Goal: Transaction & Acquisition: Download file/media

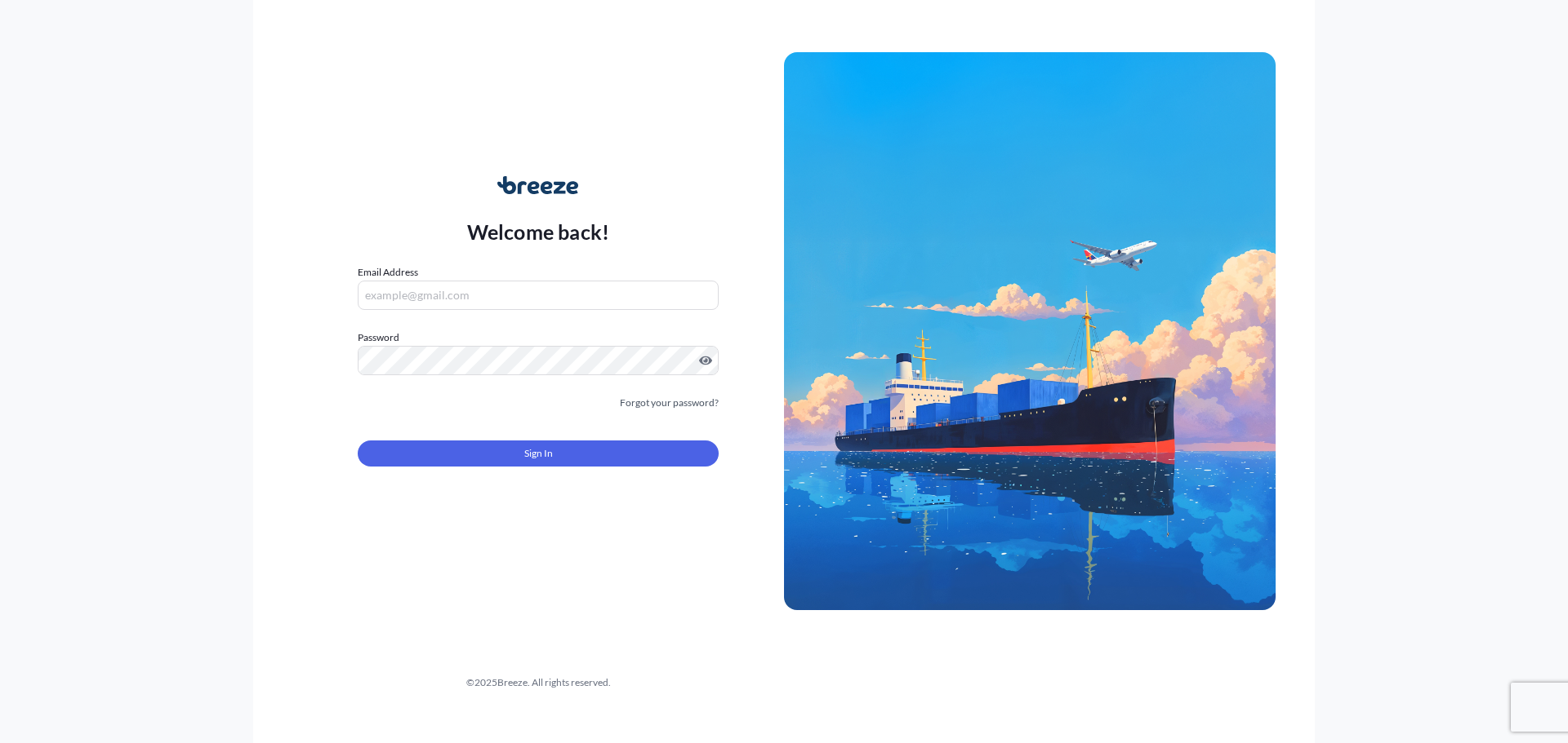
click at [411, 302] on input "Email Address" at bounding box center [537, 296] width 361 height 30
type input "[EMAIL_ADDRESS][DOMAIN_NAME]"
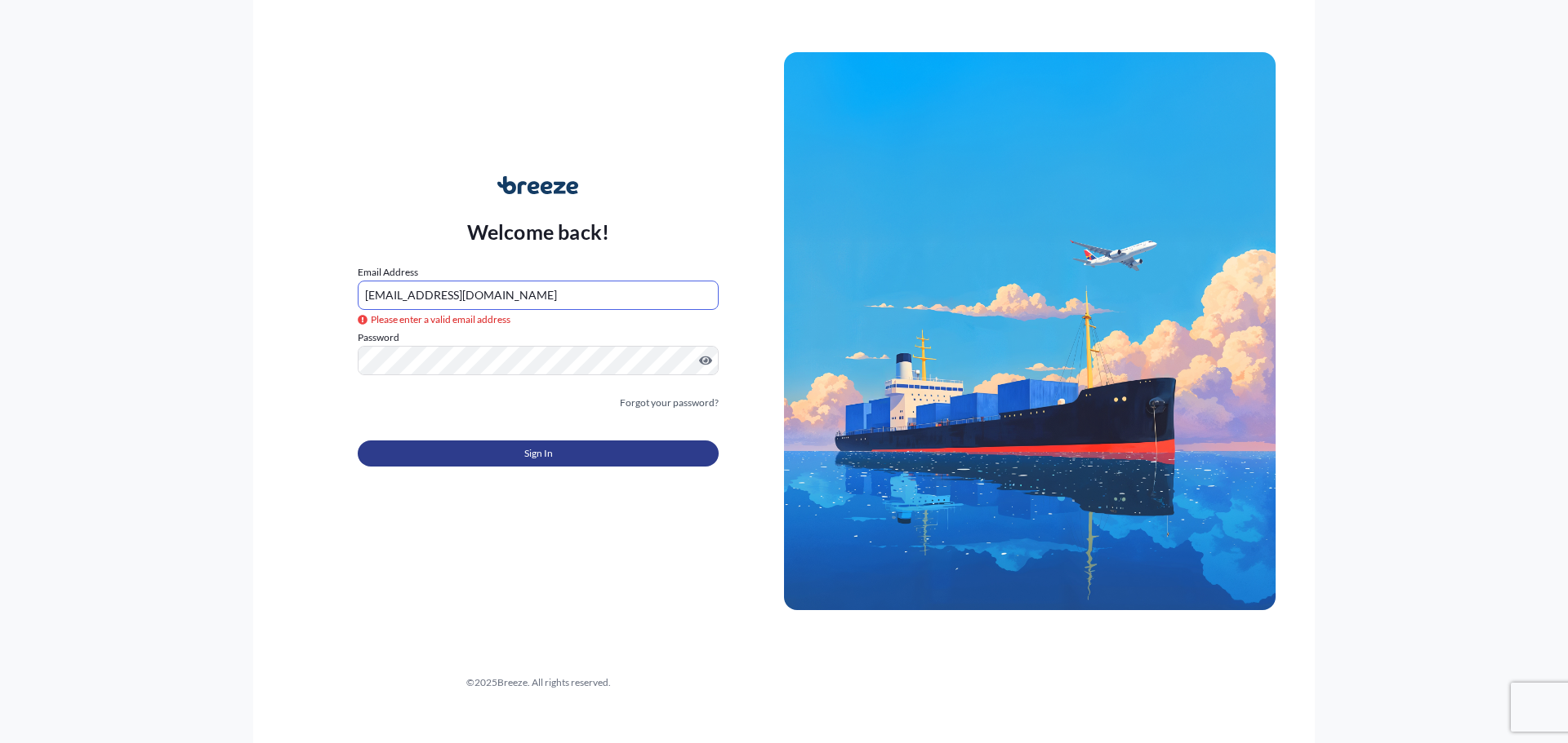
click at [659, 447] on button "Sign In" at bounding box center [537, 454] width 361 height 26
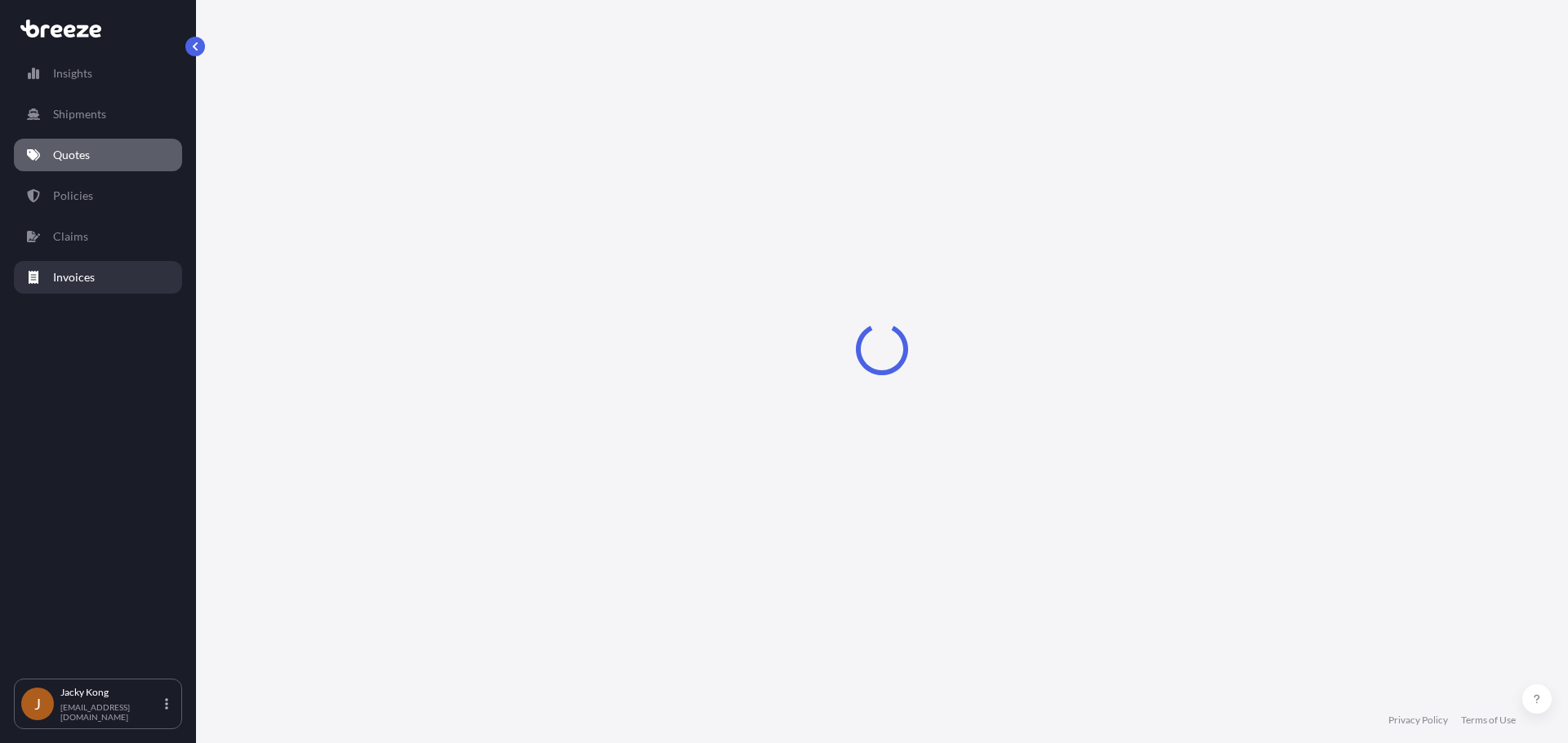
select select "Road"
select select "Air"
select select "Road"
select select "4"
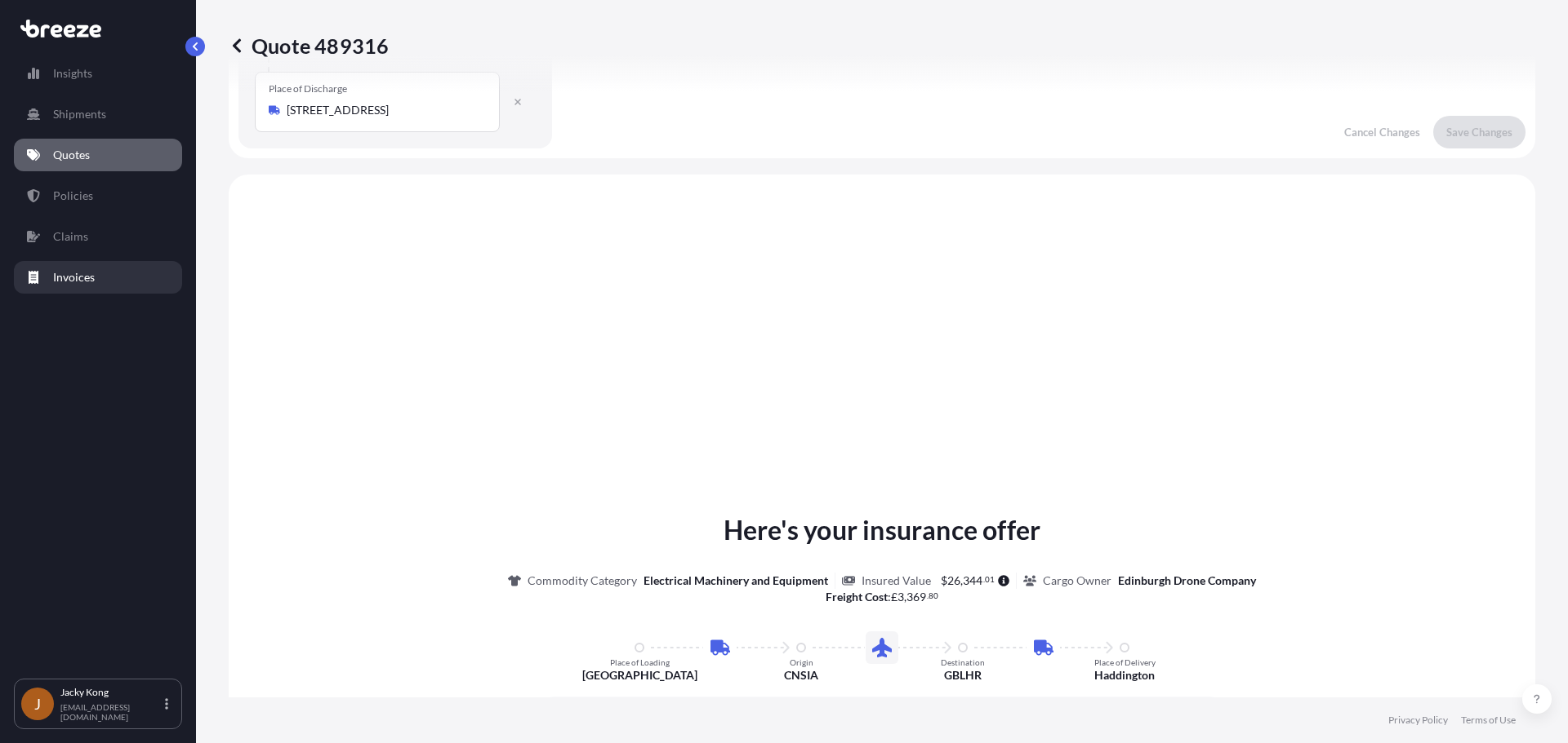
scroll to position [653, 0]
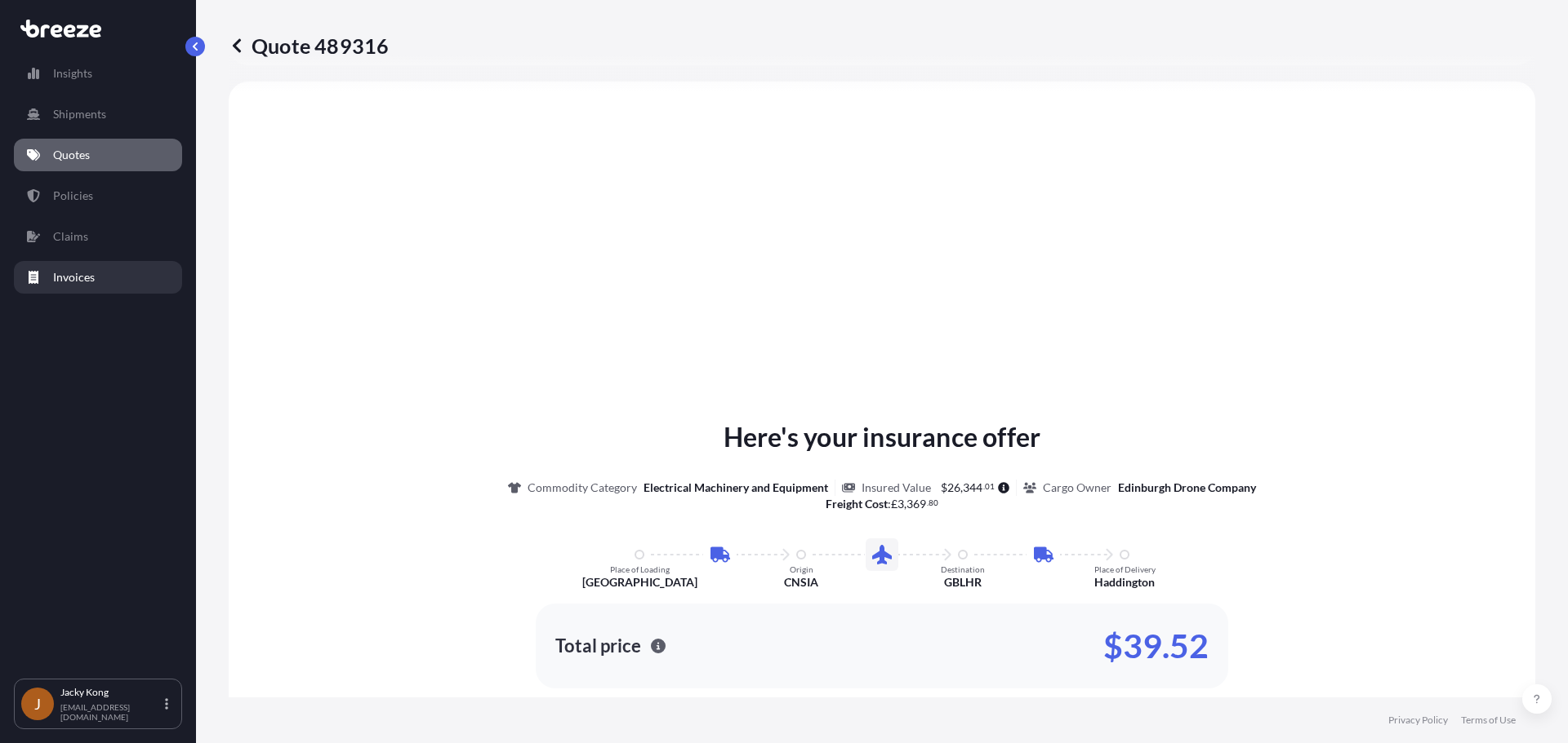
click at [96, 273] on link "Invoices" at bounding box center [98, 277] width 168 height 33
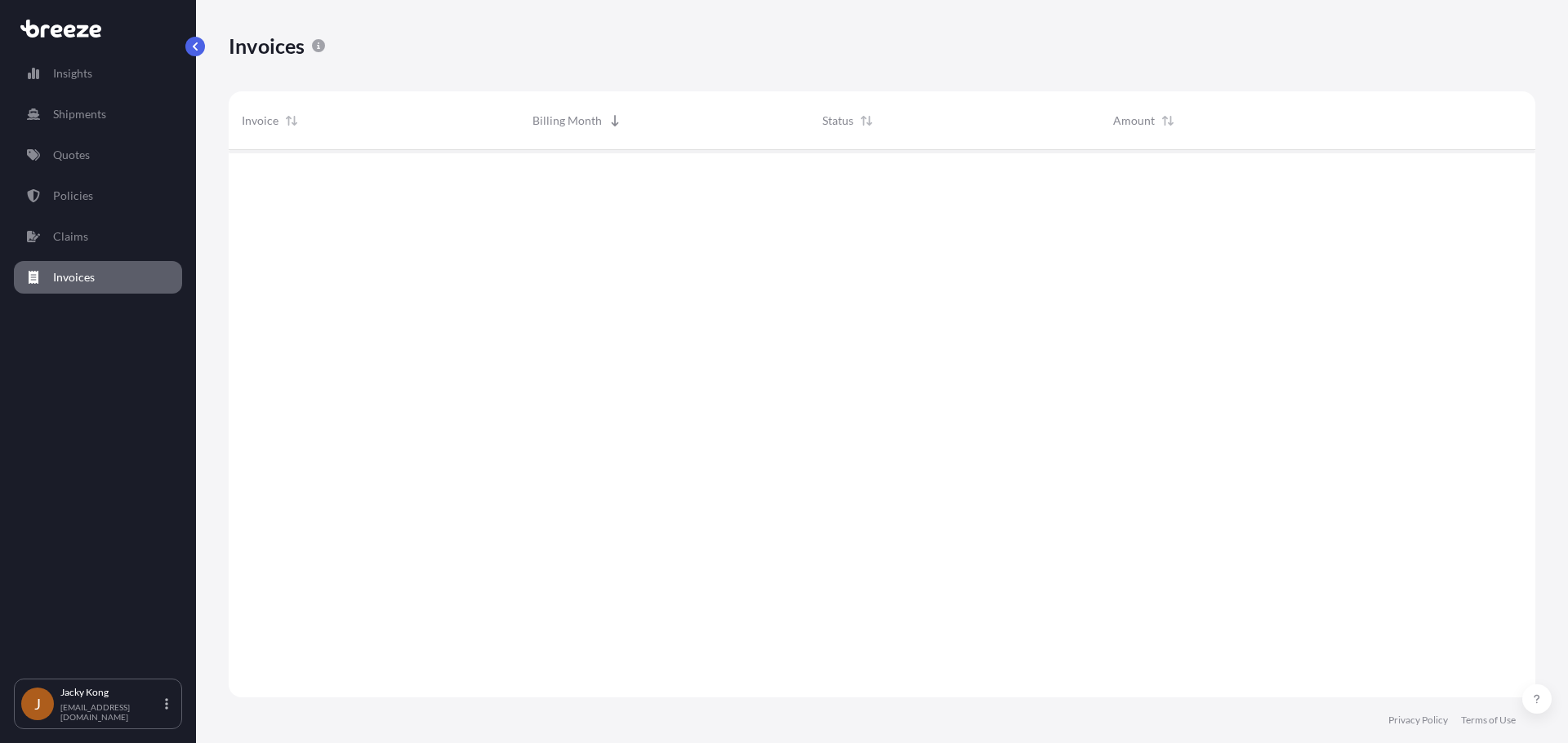
scroll to position [552, 1294]
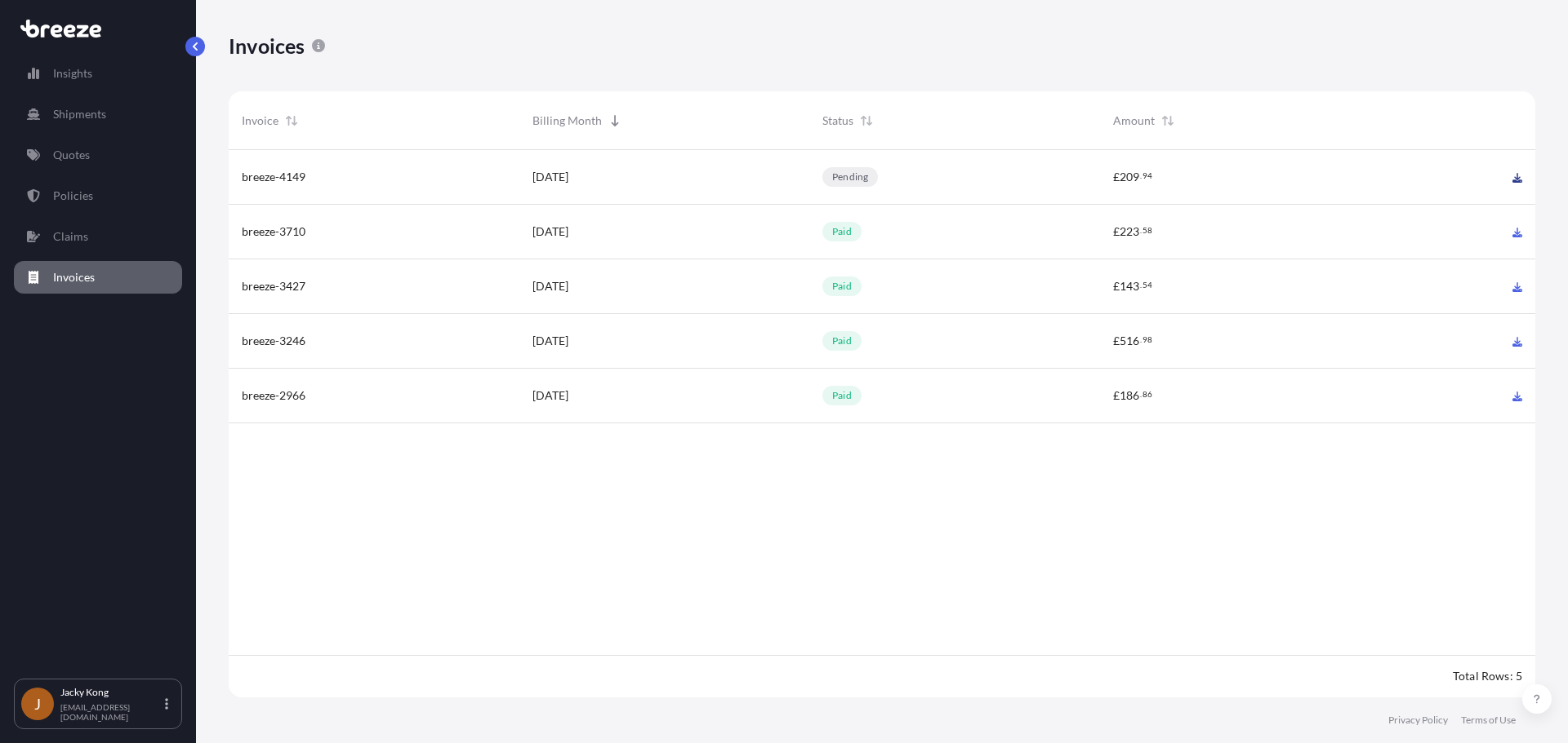
click at [1515, 179] on icon at bounding box center [1517, 178] width 10 height 10
click at [1195, 569] on div "breeze-4149 [DATE] pending £ 209 . 94 breeze-3710 [DATE] paid £ 223 . 58 breeze…" at bounding box center [881, 403] width 1306 height 505
click at [1514, 180] on icon at bounding box center [1517, 178] width 10 height 10
